Goal: Task Accomplishment & Management: Use online tool/utility

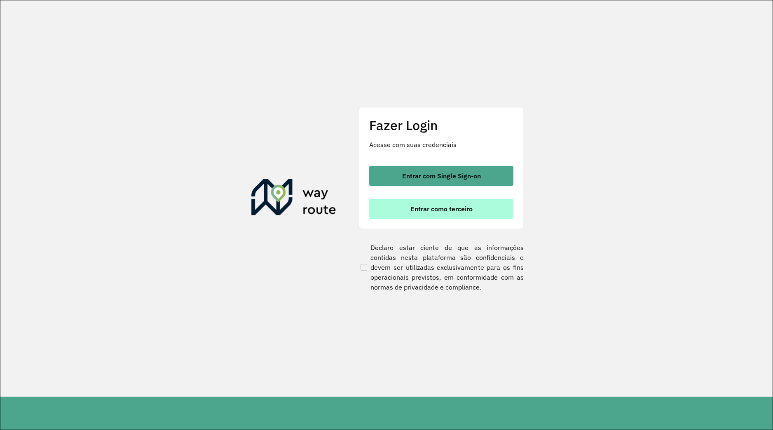
click at [431, 212] on span "Entrar como terceiro" at bounding box center [441, 209] width 62 height 7
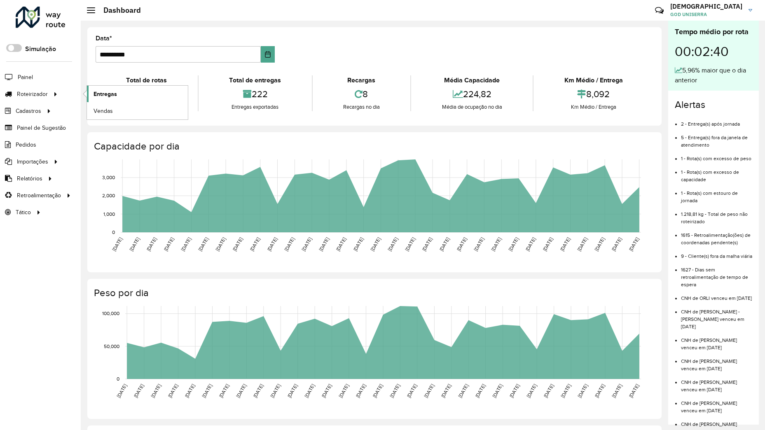
click at [106, 98] on span "Entregas" at bounding box center [105, 94] width 23 height 9
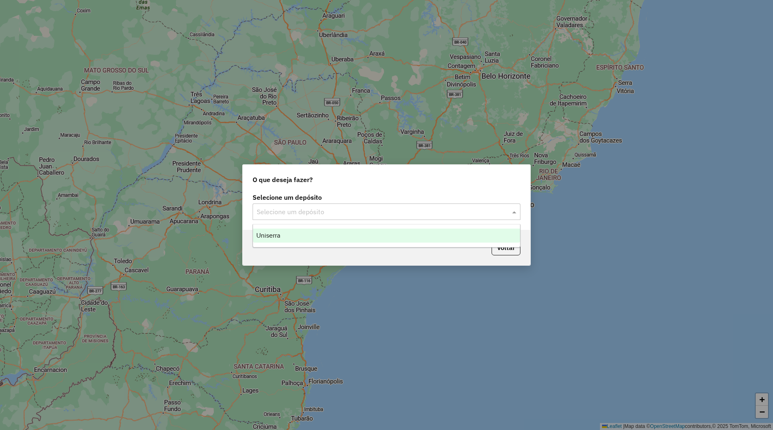
drag, startPoint x: 365, startPoint y: 205, endPoint x: 363, endPoint y: 211, distance: 6.0
click at [366, 209] on div "Selecione um depósito" at bounding box center [387, 212] width 268 height 16
click at [344, 237] on div "Uniserra" at bounding box center [386, 236] width 267 height 14
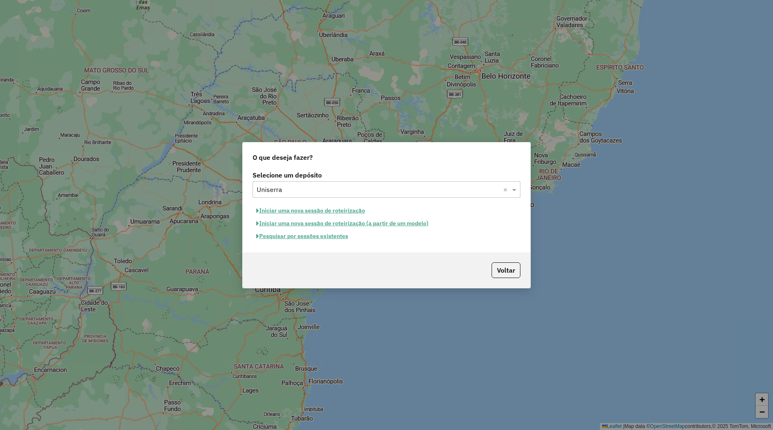
click at [340, 237] on button "Pesquisar por sessões existentes" at bounding box center [302, 236] width 99 height 13
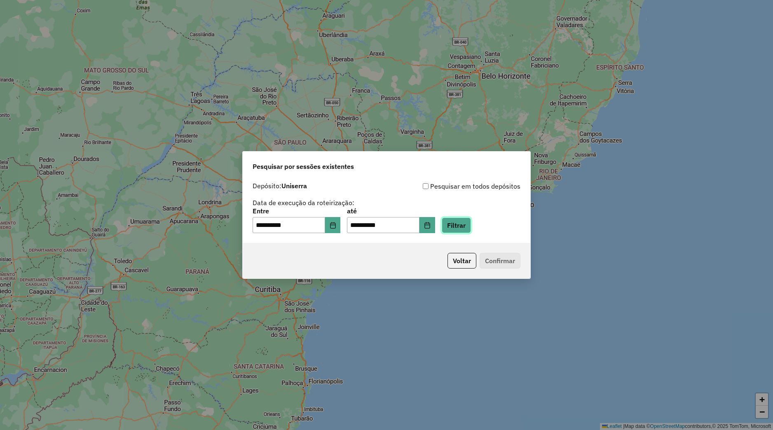
click at [471, 225] on button "Filtrar" at bounding box center [456, 226] width 29 height 16
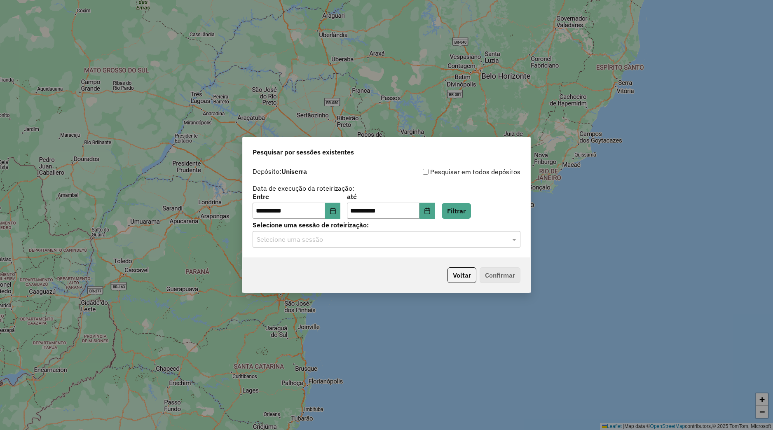
click at [319, 246] on div "Selecione uma sessão" at bounding box center [387, 239] width 268 height 16
click at [320, 255] on ng-dropdown-panel "977815 - 12/08/2025 17:26" at bounding box center [387, 263] width 268 height 23
click at [322, 256] on ng-dropdown-panel "977815 - 12/08/2025 17:26" at bounding box center [387, 263] width 268 height 23
click at [323, 258] on div "977815 - 12/08/2025 17:26" at bounding box center [386, 263] width 267 height 14
click at [494, 271] on button "Confirmar" at bounding box center [500, 275] width 41 height 16
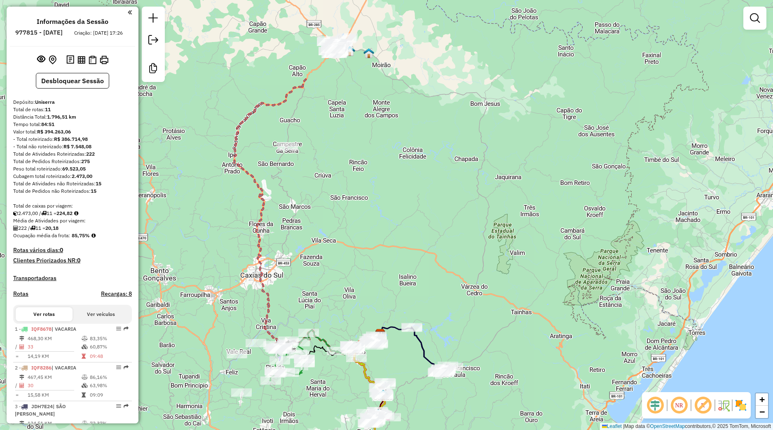
drag, startPoint x: 366, startPoint y: 184, endPoint x: 352, endPoint y: 304, distance: 120.8
click at [350, 276] on div "Janela de atendimento Grade de atendimento Capacidade Transportadoras Veículos …" at bounding box center [386, 215] width 773 height 430
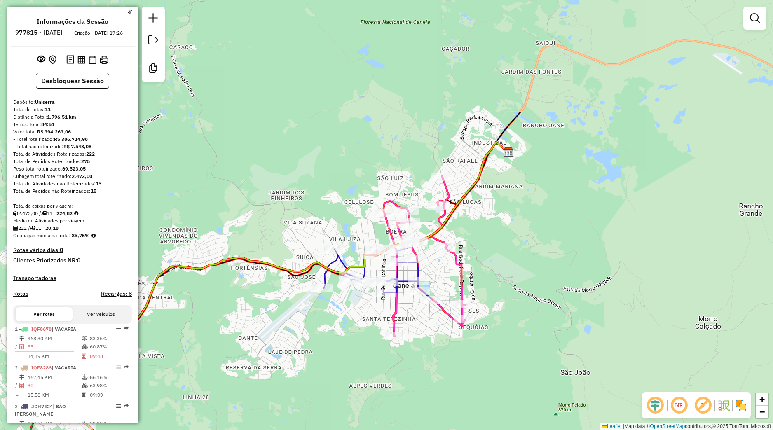
drag, startPoint x: 492, startPoint y: 248, endPoint x: 486, endPoint y: 240, distance: 10.4
click at [486, 240] on div "Janela de atendimento Grade de atendimento Capacidade Transportadoras Veículos …" at bounding box center [386, 215] width 773 height 430
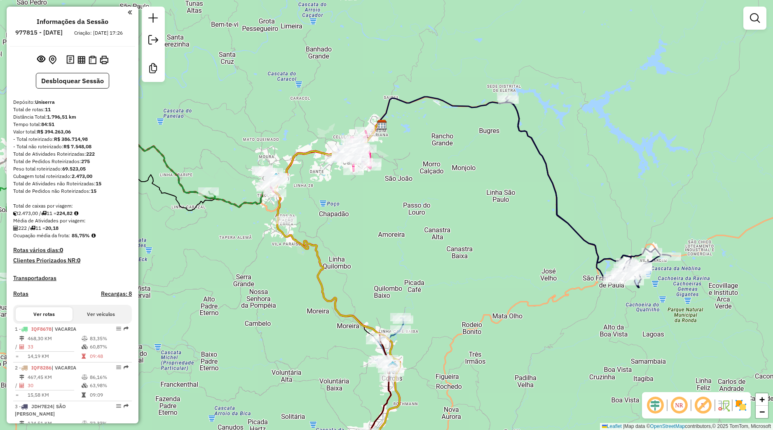
drag, startPoint x: 352, startPoint y: 283, endPoint x: 371, endPoint y: 158, distance: 126.4
click at [366, 129] on div "Janela de atendimento Grade de atendimento Capacidade Transportadoras Veículos …" at bounding box center [386, 215] width 773 height 430
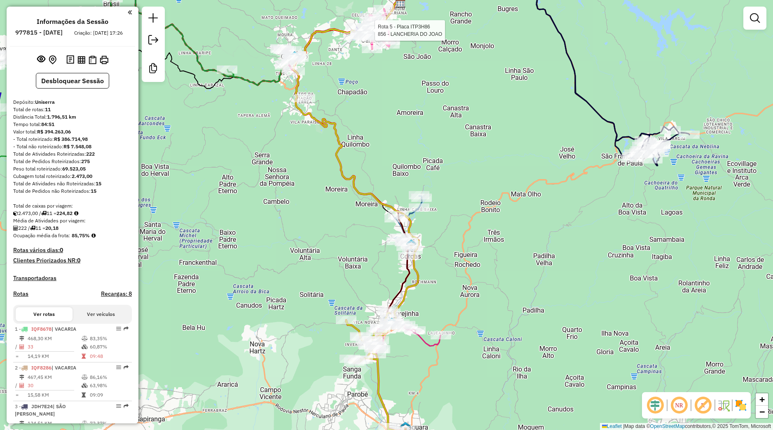
drag, startPoint x: 344, startPoint y: 240, endPoint x: 342, endPoint y: 103, distance: 137.7
click at [342, 103] on div "Rota 5 - Placa ITP3H86 856 - LANCHERIA DO [PERSON_NAME] de atendimento Grade de…" at bounding box center [386, 215] width 773 height 430
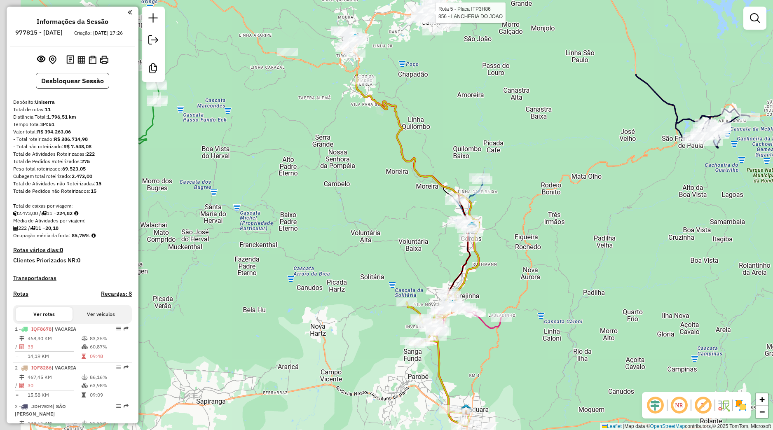
drag, startPoint x: 325, startPoint y: 143, endPoint x: 410, endPoint y: 279, distance: 160.4
click at [410, 279] on div "Rota 5 - Placa ITP3H86 856 - LANCHERIA DO [PERSON_NAME] de atendimento Grade de…" at bounding box center [386, 215] width 773 height 430
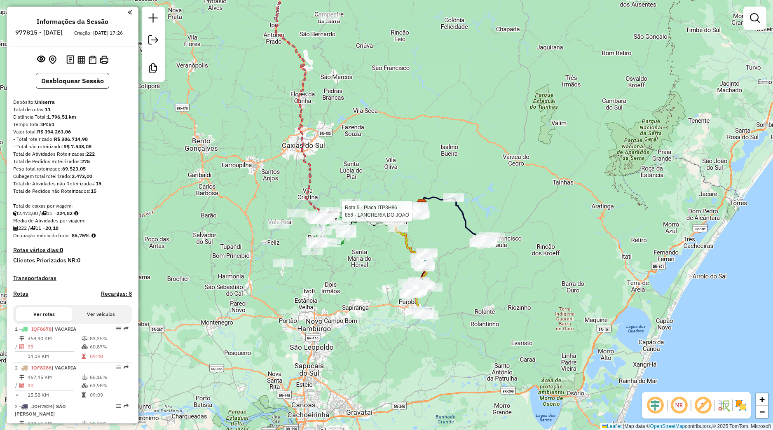
drag, startPoint x: 363, startPoint y: 56, endPoint x: 407, endPoint y: 255, distance: 204.0
click at [407, 255] on div "Rota 5 - Placa ITP3H86 856 - LANCHERIA DO [PERSON_NAME] de atendimento Grade de…" at bounding box center [386, 215] width 773 height 430
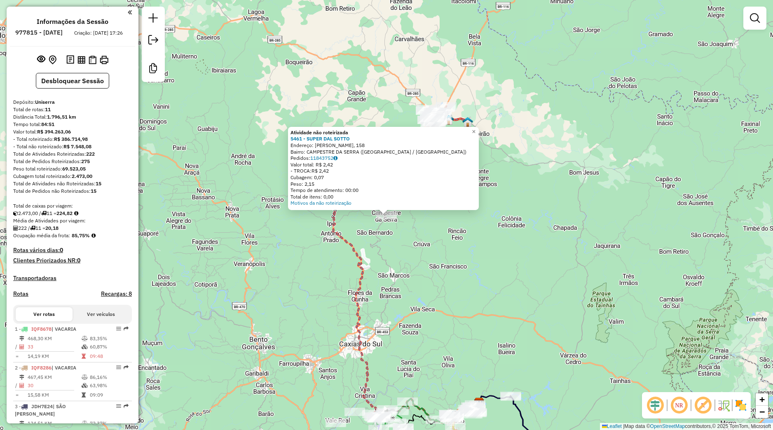
click at [370, 238] on div "Atividade não roteirizada 5461 - SUPER DAL SOTTO Endereço: [PERSON_NAME], 158 B…" at bounding box center [386, 215] width 773 height 430
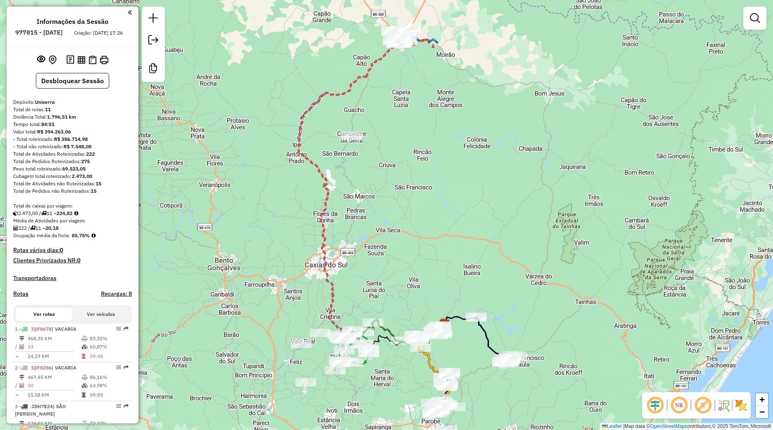
drag, startPoint x: 299, startPoint y: 273, endPoint x: 264, endPoint y: 194, distance: 86.3
click at [264, 194] on div "Janela de atendimento Grade de atendimento Capacidade Transportadoras Veículos …" at bounding box center [386, 215] width 773 height 430
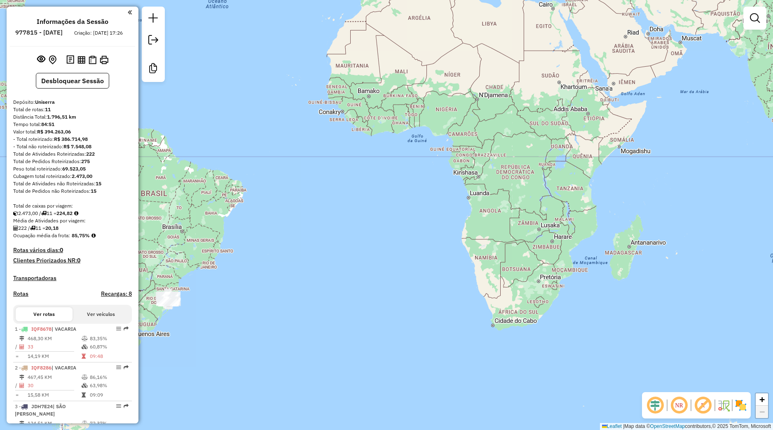
drag, startPoint x: 529, startPoint y: 98, endPoint x: 411, endPoint y: 225, distance: 173.2
click at [489, 284] on div "Janela de atendimento Grade de atendimento Capacidade Transportadoras Veículos …" at bounding box center [386, 215] width 773 height 430
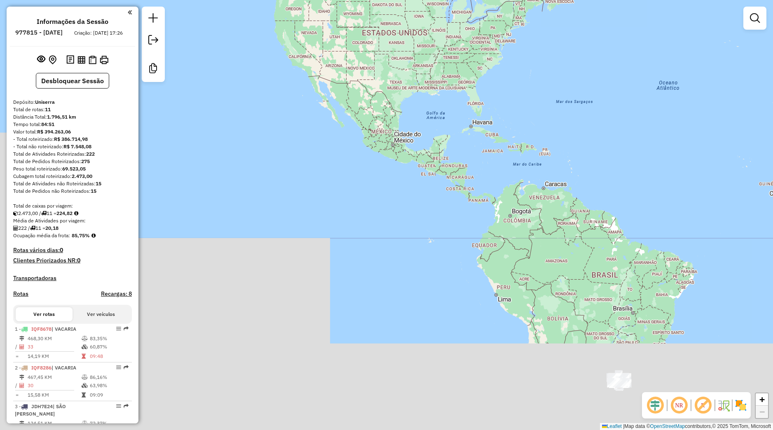
drag, startPoint x: 280, startPoint y: 103, endPoint x: 683, endPoint y: -27, distance: 423.7
click at [683, 0] on div "Janela de atendimento Grade de atendimento Capacidade Transportadoras Veículos …" at bounding box center [386, 215] width 773 height 430
